Goal: Task Accomplishment & Management: Manage account settings

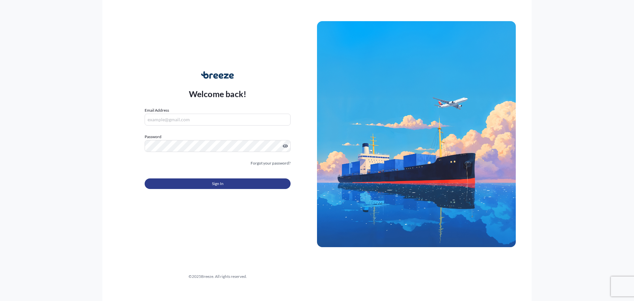
type input "[PERSON_NAME][EMAIL_ADDRESS][DOMAIN_NAME]"
click at [244, 181] on button "Sign In" at bounding box center [218, 183] width 146 height 11
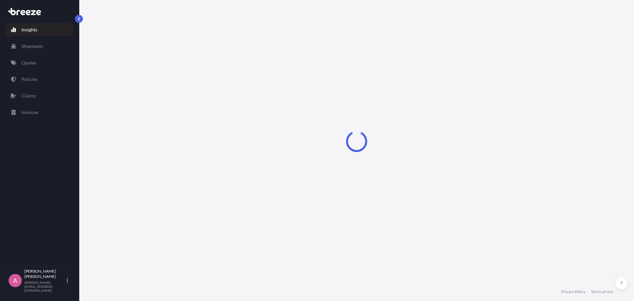
select select "2025"
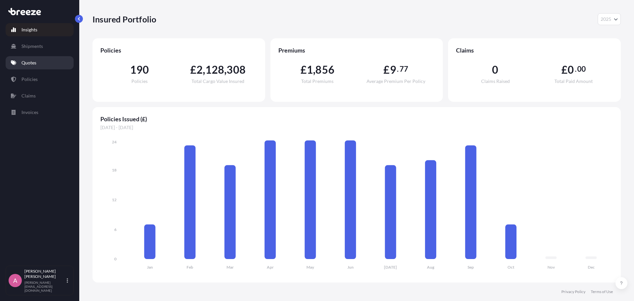
click at [55, 66] on link "Quotes" at bounding box center [40, 62] width 68 height 13
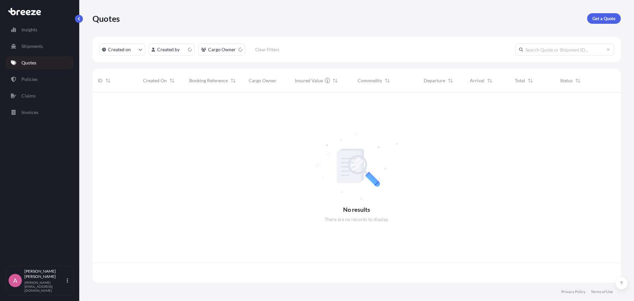
scroll to position [189, 523]
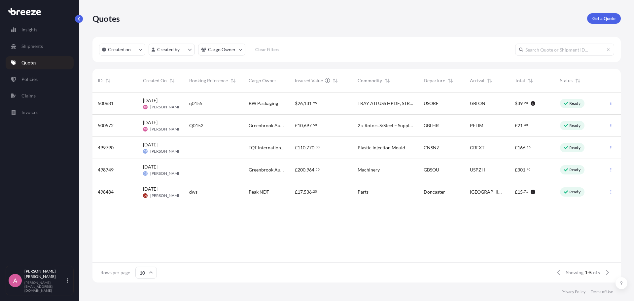
click at [180, 154] on div "[DATE] GS [PERSON_NAME]" at bounding box center [161, 148] width 46 height 22
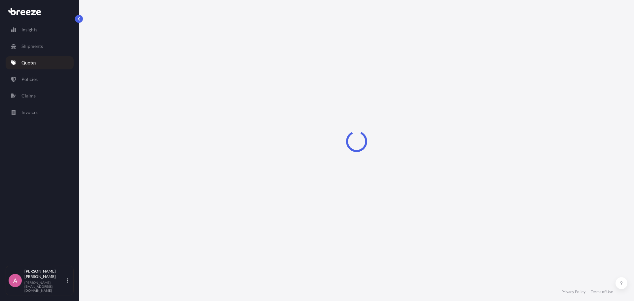
select select "Road"
select select "Sea"
select select "Road"
select select "1"
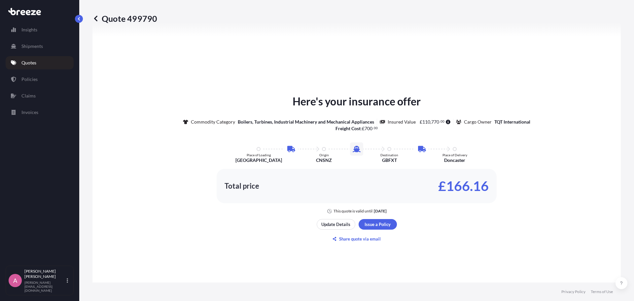
scroll to position [363, 0]
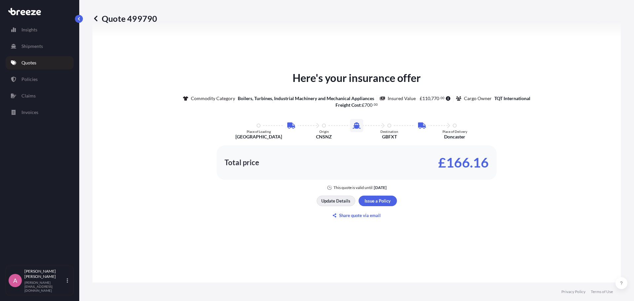
click at [326, 197] on button "Update Details" at bounding box center [336, 201] width 39 height 11
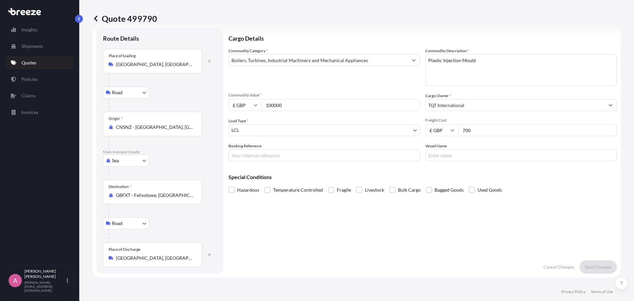
scroll to position [11, 0]
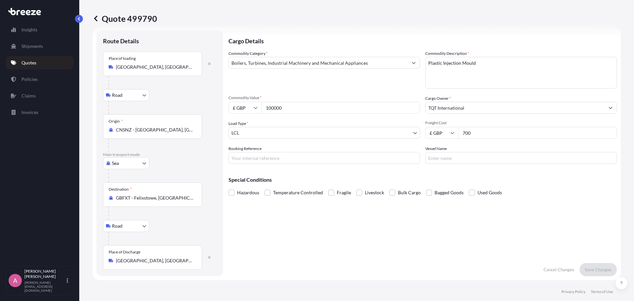
click at [305, 108] on input "100000" at bounding box center [341, 108] width 159 height 12
drag, startPoint x: 305, startPoint y: 108, endPoint x: 270, endPoint y: 107, distance: 34.7
click at [270, 107] on input "100000" at bounding box center [341, 108] width 159 height 12
type input "1"
type input "80000"
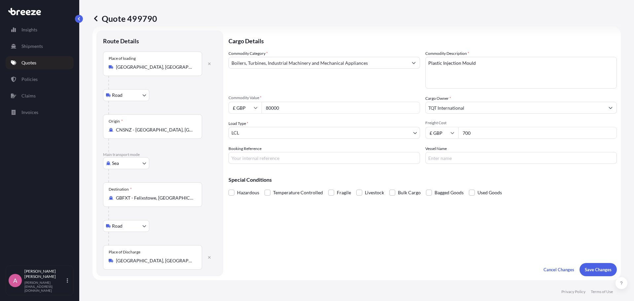
click at [345, 89] on div "Commodity Category * Boilers, Turbines, Industrial Machinery and Mechanical App…" at bounding box center [423, 107] width 388 height 114
click at [451, 131] on div "£ GBP 700" at bounding box center [521, 133] width 192 height 12
type input "990"
click at [413, 224] on div "Cargo Details Commodity Category * Boilers, Turbines, Industrial Machinery and …" at bounding box center [423, 153] width 388 height 246
click at [269, 161] on input "Booking Reference" at bounding box center [325, 158] width 192 height 12
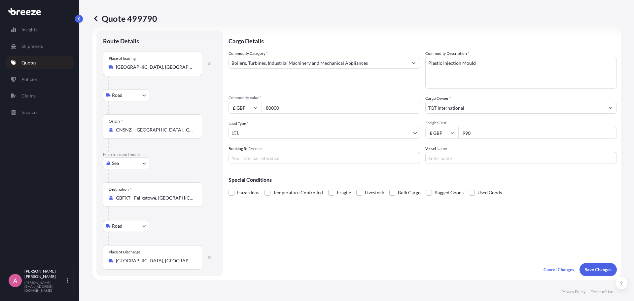
paste input "D-IM2500267"
type input "D-IM2500267"
click at [322, 176] on div "Special Conditions Hazardous Temperature Controlled Fragile Livestock Bulk Carg…" at bounding box center [423, 183] width 388 height 28
click at [587, 271] on p "Save Changes" at bounding box center [598, 269] width 27 height 7
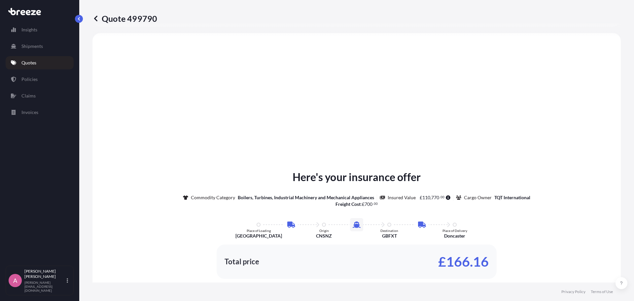
select select "Road"
select select "Sea"
select select "Road"
select select "1"
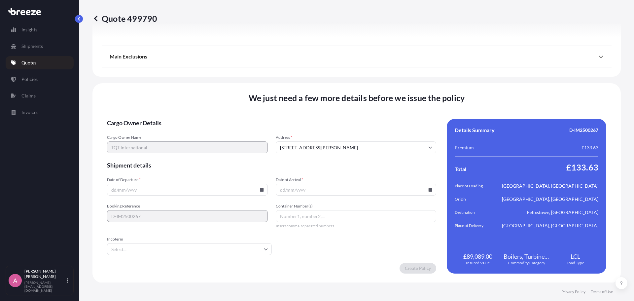
scroll to position [878, 0]
click at [168, 189] on input "Date of Departure *" at bounding box center [187, 189] width 161 height 12
click at [260, 191] on icon at bounding box center [262, 189] width 4 height 4
click at [157, 129] on button "14" at bounding box center [153, 128] width 11 height 11
click at [261, 189] on icon at bounding box center [262, 189] width 4 height 4
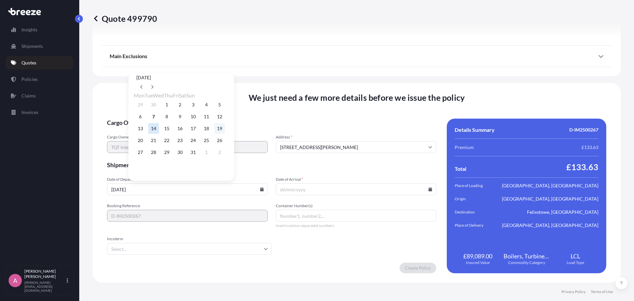
click at [225, 130] on button "19" at bounding box center [219, 128] width 11 height 11
type input "[DATE]"
click at [335, 191] on input "Date of Arrival *" at bounding box center [356, 189] width 161 height 12
click at [429, 191] on icon at bounding box center [431, 189] width 4 height 4
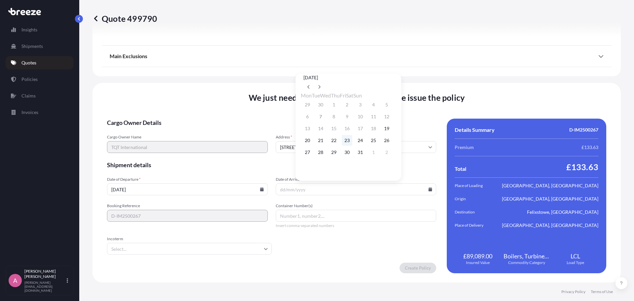
click at [352, 145] on button "23" at bounding box center [347, 140] width 11 height 11
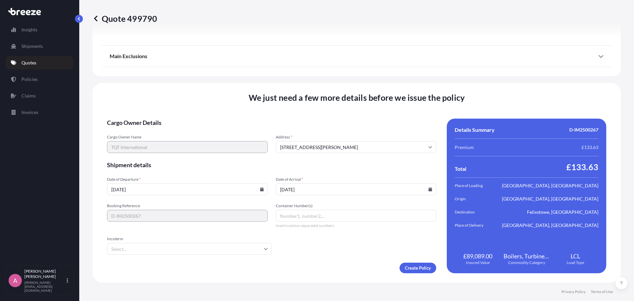
click at [429, 188] on icon at bounding box center [431, 189] width 4 height 4
click at [325, 82] on button at bounding box center [319, 87] width 11 height 11
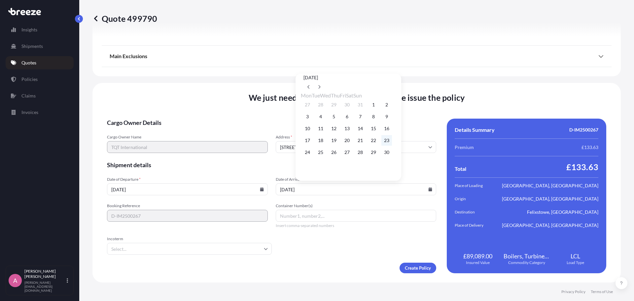
click at [392, 142] on button "23" at bounding box center [386, 140] width 11 height 11
type input "[DATE]"
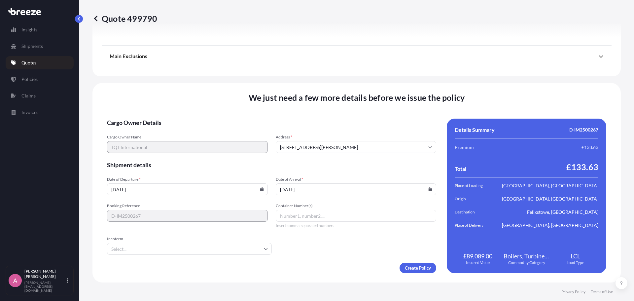
click at [179, 253] on input "Incoterm" at bounding box center [189, 249] width 165 height 12
type input "w"
type input "exw"
click at [166, 268] on li "EXW" at bounding box center [189, 266] width 158 height 13
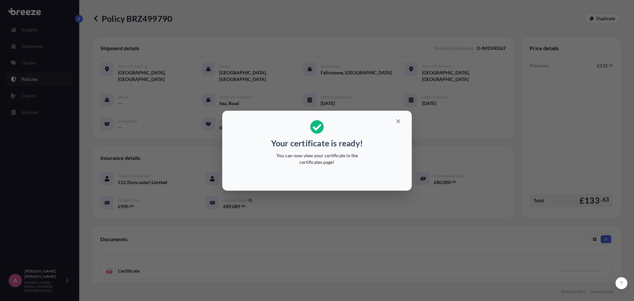
click at [365, 230] on div "Your certificate is ready! You can now view your certificate in the certificate…" at bounding box center [317, 150] width 634 height 301
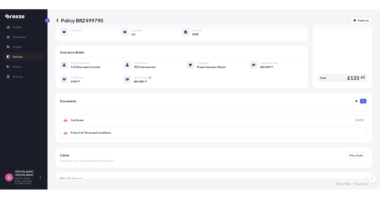
scroll to position [90, 0]
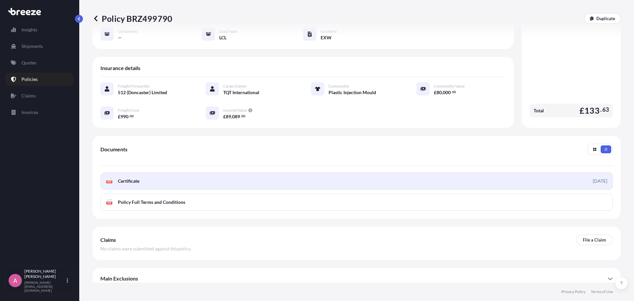
click at [178, 176] on link "PDF Certificate [DATE]" at bounding box center [356, 180] width 513 height 17
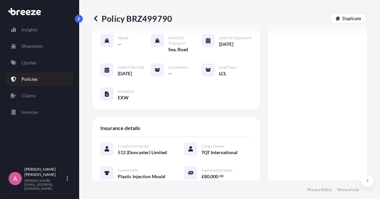
scroll to position [140, 0]
